Goal: Information Seeking & Learning: Learn about a topic

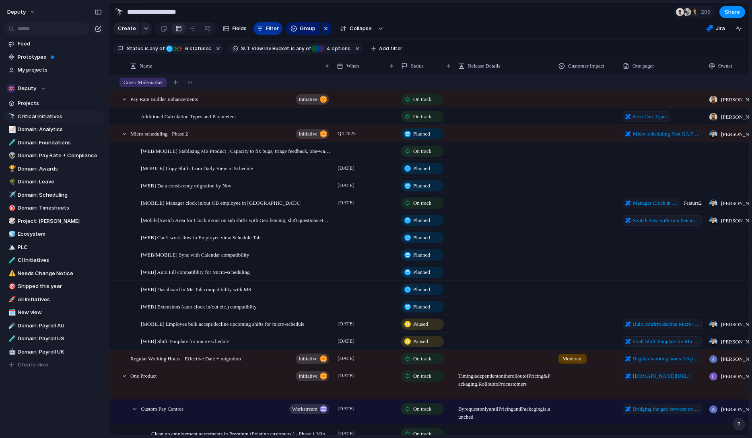
click at [266, 30] on span "Filter" at bounding box center [272, 29] width 13 height 8
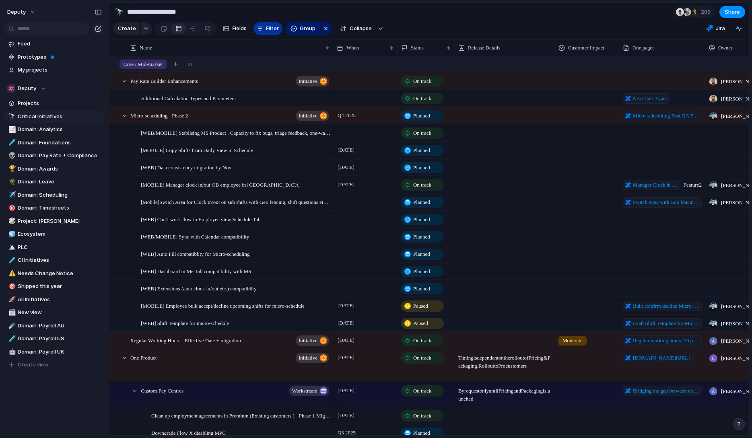
click at [266, 30] on span "Filter" at bounding box center [272, 29] width 13 height 8
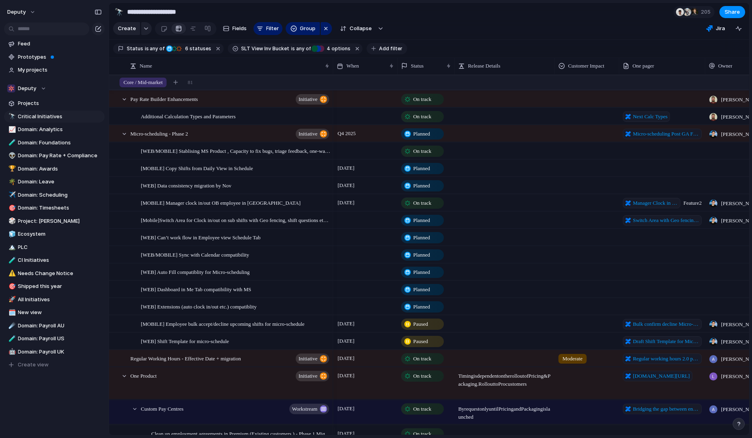
click at [381, 52] on span "Add filter" at bounding box center [390, 48] width 23 height 7
type input "*****"
click at [410, 82] on span "Owner" at bounding box center [403, 81] width 17 height 8
type input "******"
click at [421, 82] on span "[PERSON_NAME]" at bounding box center [427, 81] width 41 height 8
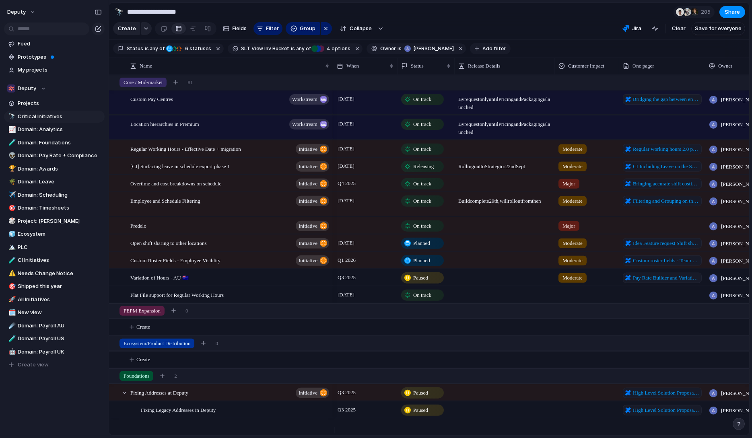
click at [482, 52] on span "Add filter" at bounding box center [493, 48] width 23 height 7
click at [480, 53] on div "CI Priority End When Description Priority Cycle Design Roundtable Escalate Targ…" at bounding box center [376, 219] width 752 height 438
click at [482, 50] on span "Add filter" at bounding box center [493, 48] width 23 height 7
type input "******"
click at [554, 39] on div "****** No results found" at bounding box center [376, 219] width 752 height 438
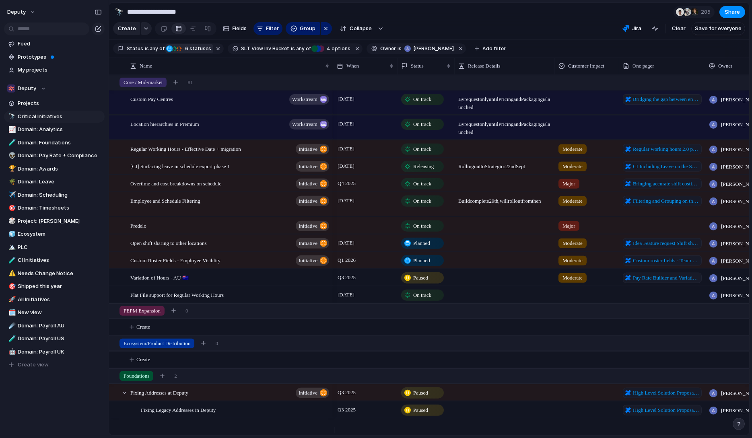
click at [195, 52] on span "6 statuses" at bounding box center [197, 48] width 29 height 7
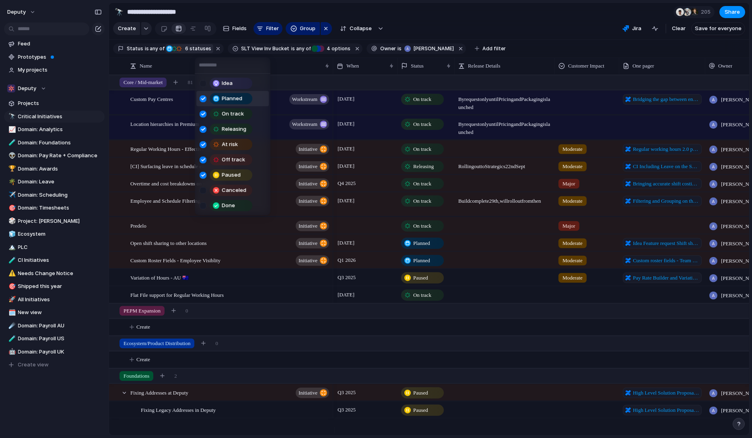
click at [202, 97] on div at bounding box center [203, 98] width 7 height 7
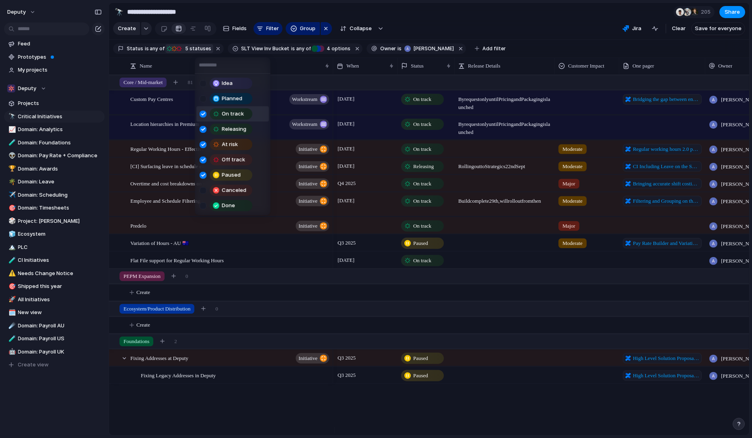
click at [204, 113] on div at bounding box center [203, 114] width 7 height 7
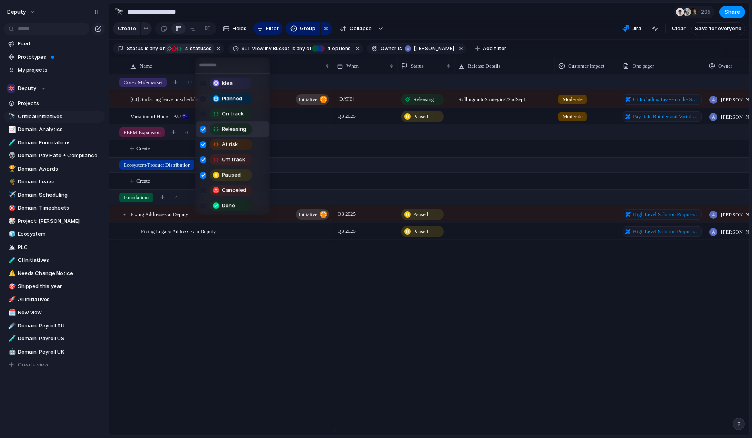
click at [201, 129] on div at bounding box center [203, 129] width 7 height 7
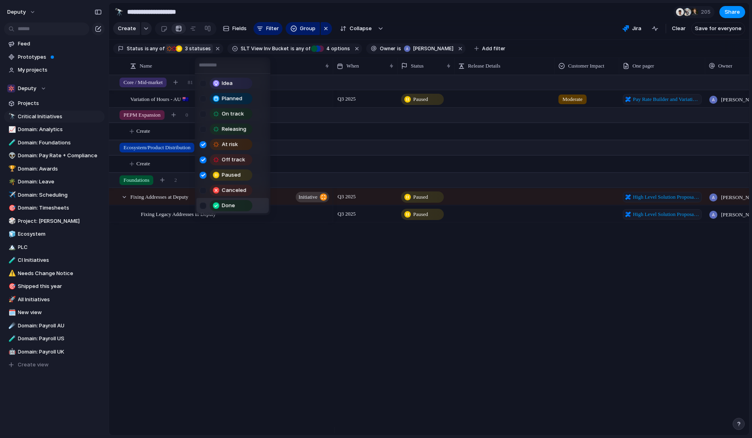
click at [307, 292] on div "Idea Planned On track Releasing At risk Off track Paused Canceled Done" at bounding box center [376, 219] width 752 height 438
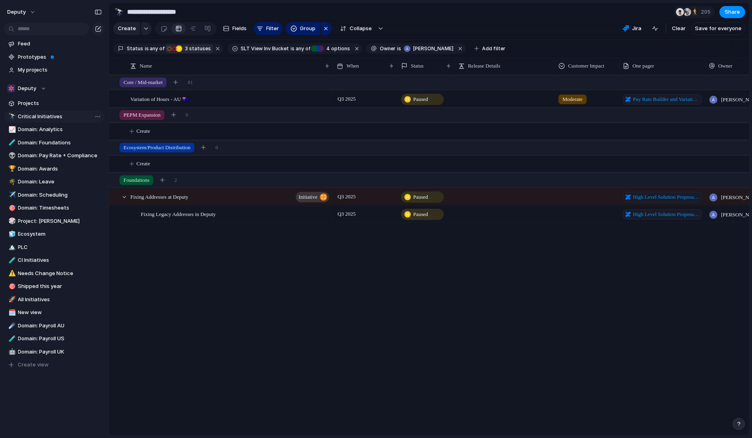
click at [31, 116] on span "Critical Initiatives" at bounding box center [60, 117] width 84 height 8
click at [703, 12] on span "205" at bounding box center [707, 12] width 12 height 8
click at [44, 196] on span "Domain: Scheduling" at bounding box center [60, 195] width 84 height 8
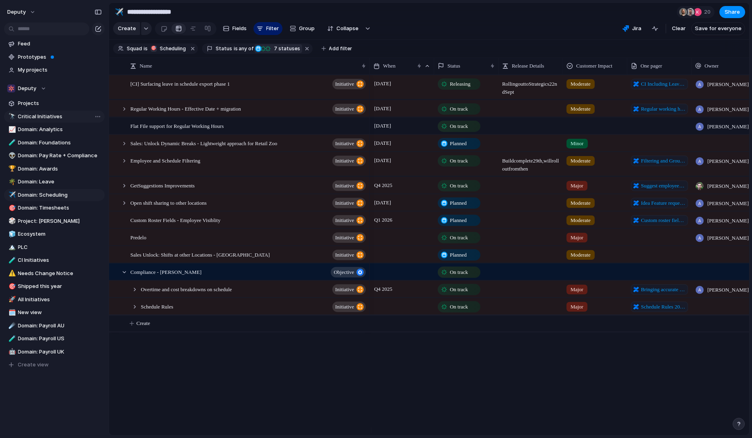
click at [37, 116] on span "Critical Initiatives" at bounding box center [60, 117] width 84 height 8
type input "**********"
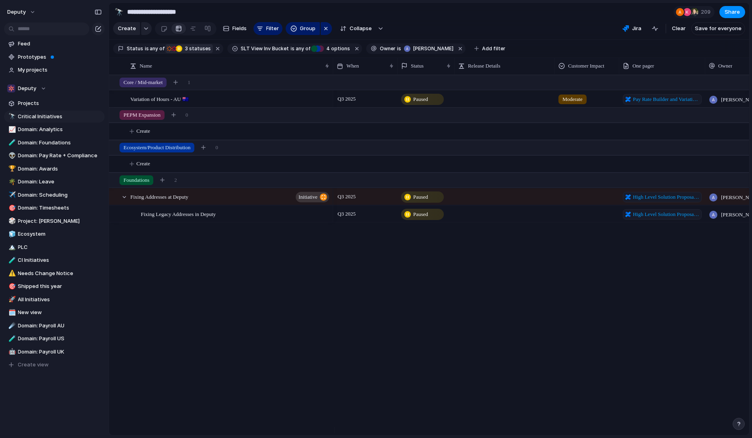
click at [196, 52] on span "3 statuses" at bounding box center [197, 48] width 28 height 7
click at [678, 31] on span "Clear" at bounding box center [679, 29] width 14 height 8
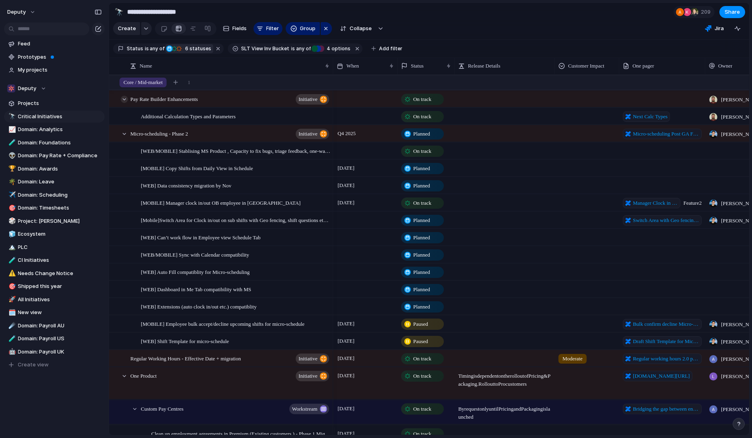
click at [124, 103] on div at bounding box center [124, 99] width 7 height 7
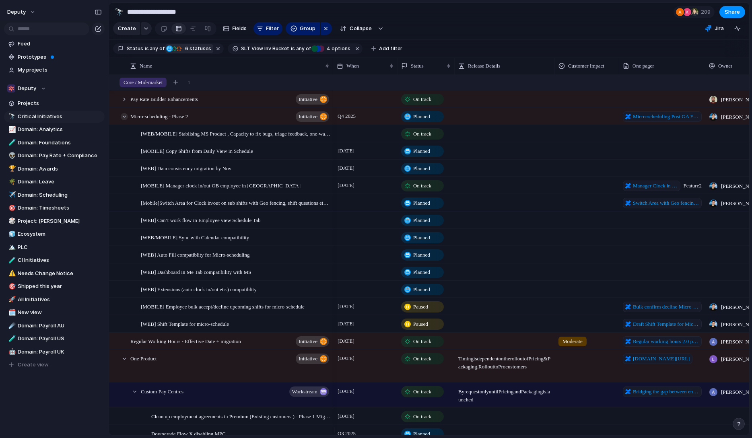
click at [123, 120] on div at bounding box center [124, 116] width 7 height 7
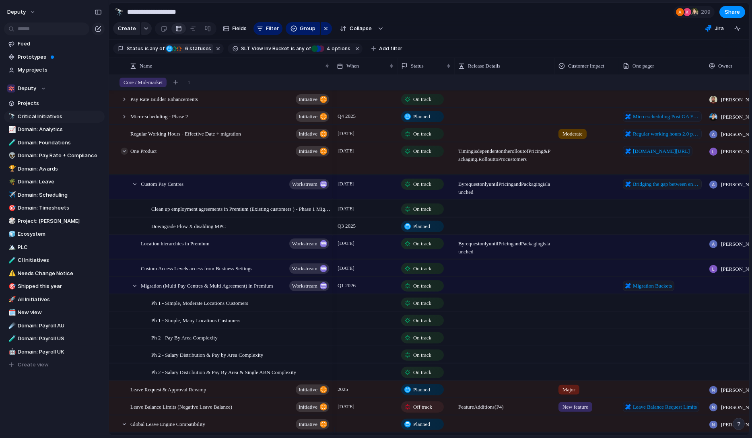
click at [124, 155] on div at bounding box center [124, 151] width 7 height 7
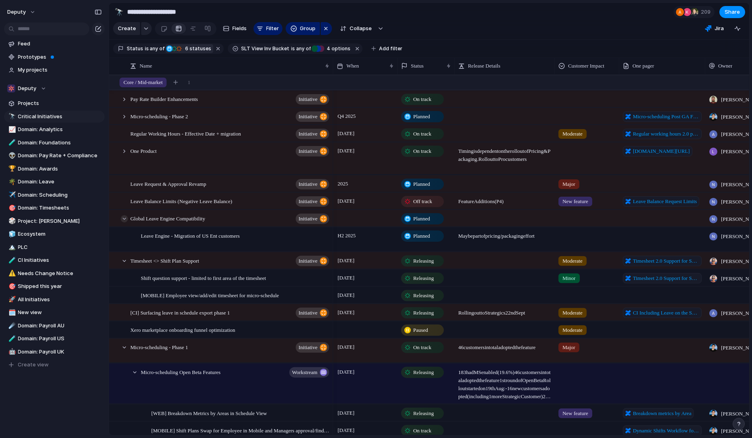
click at [123, 222] on div at bounding box center [124, 218] width 7 height 7
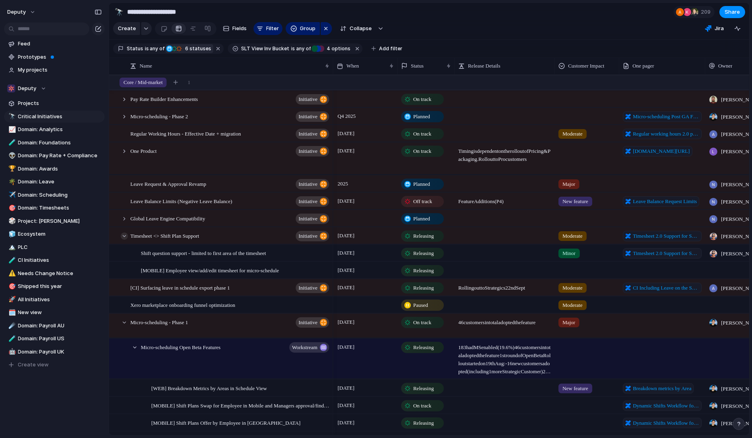
click at [122, 239] on div at bounding box center [124, 235] width 7 height 7
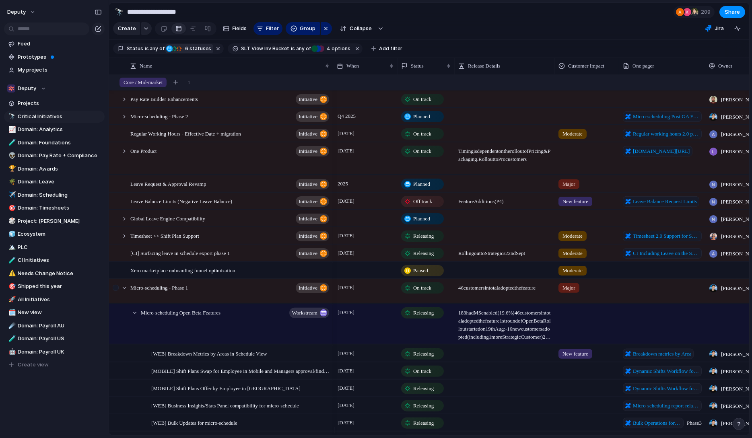
click at [121, 291] on div at bounding box center [124, 287] width 7 height 7
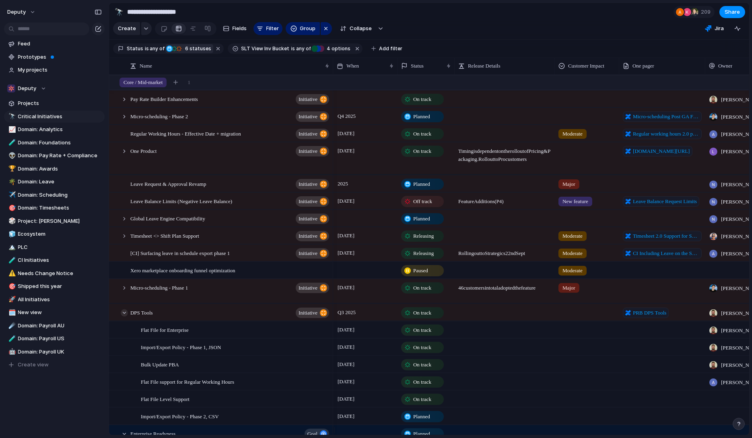
click at [122, 316] on div at bounding box center [124, 312] width 7 height 7
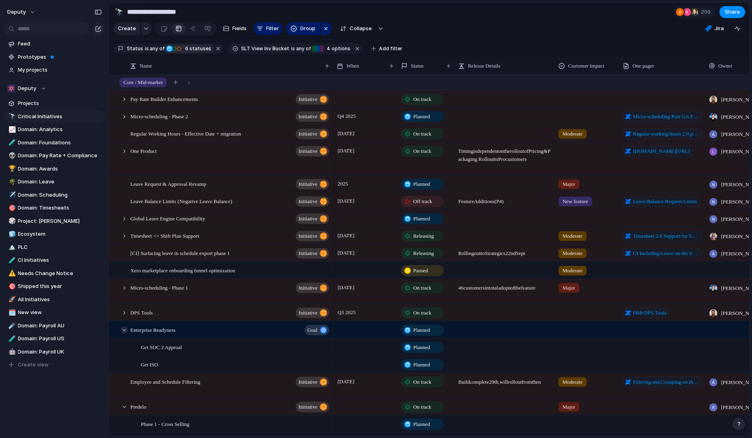
click at [124, 334] on div at bounding box center [124, 329] width 7 height 7
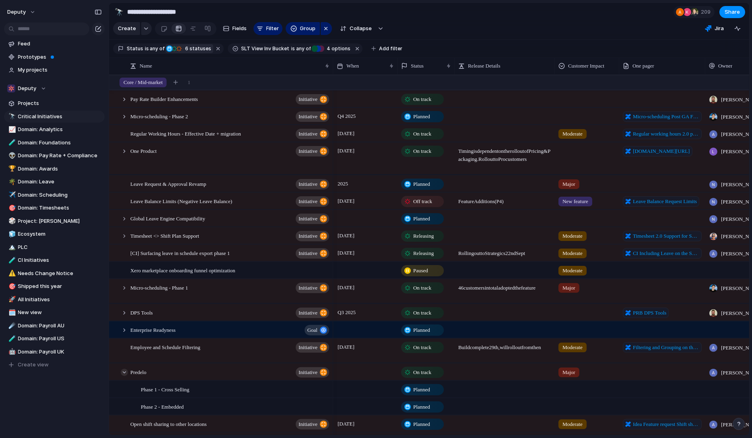
click at [123, 376] on div at bounding box center [124, 372] width 7 height 7
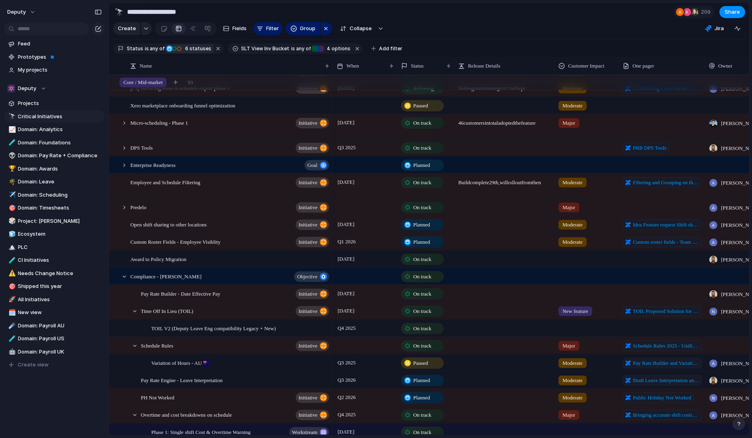
scroll to position [172, 0]
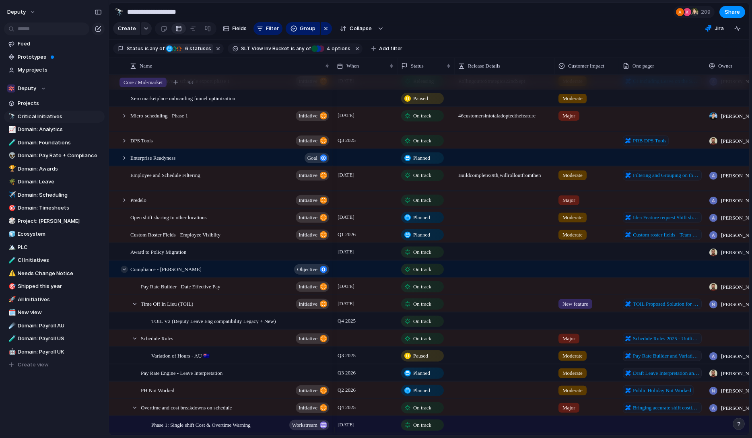
click at [124, 273] on div at bounding box center [124, 269] width 7 height 7
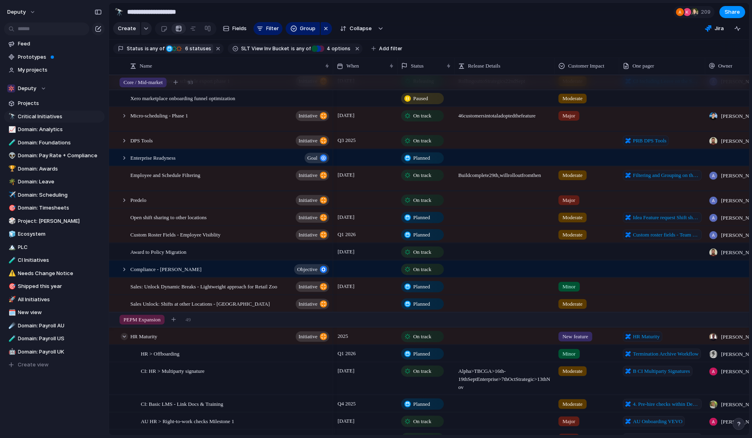
click at [124, 340] on div at bounding box center [124, 336] width 7 height 7
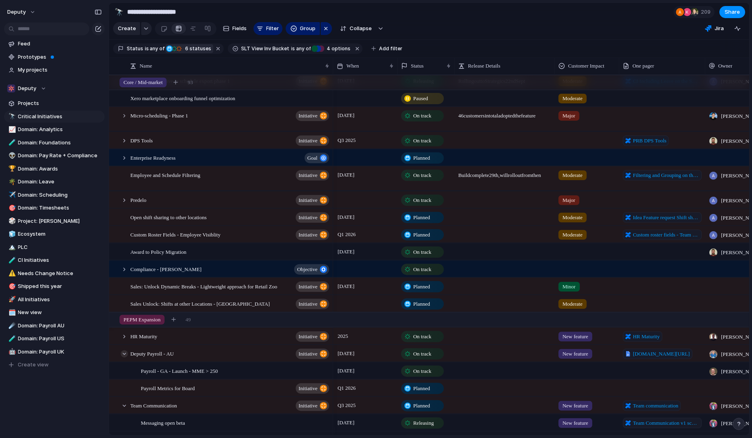
click at [123, 357] on div at bounding box center [124, 353] width 7 height 7
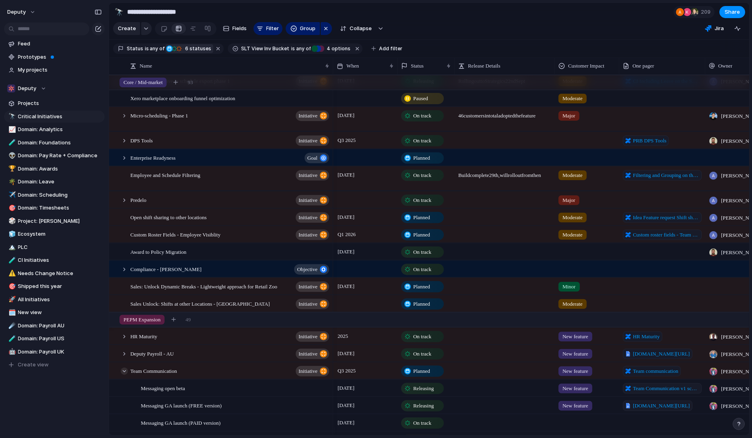
click at [125, 375] on div at bounding box center [124, 370] width 7 height 7
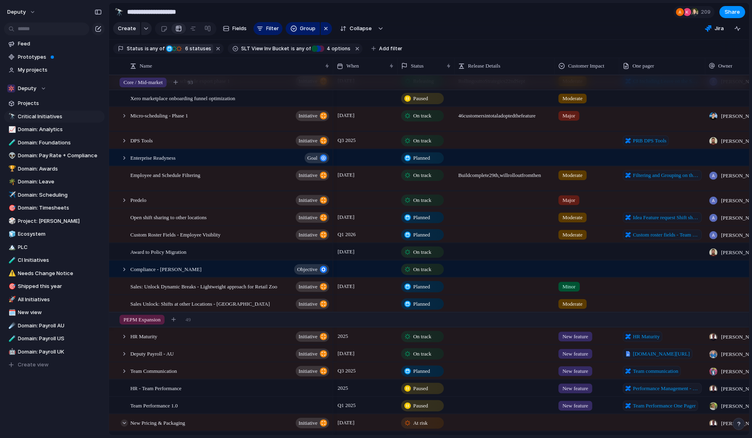
click at [124, 427] on div at bounding box center [124, 422] width 7 height 7
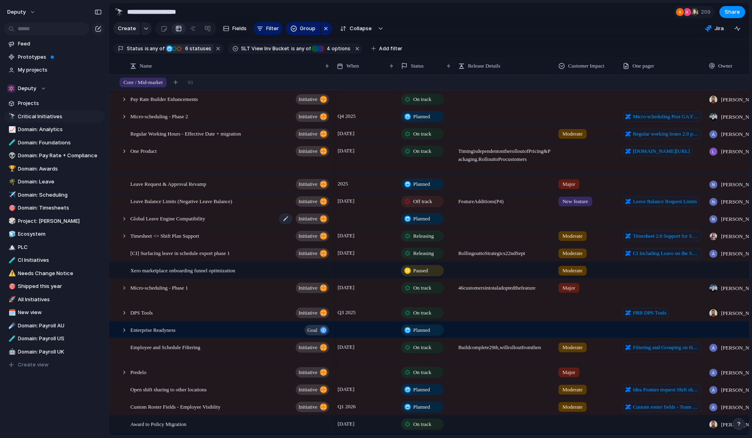
scroll to position [2, 0]
